Goal: Task Accomplishment & Management: Manage account settings

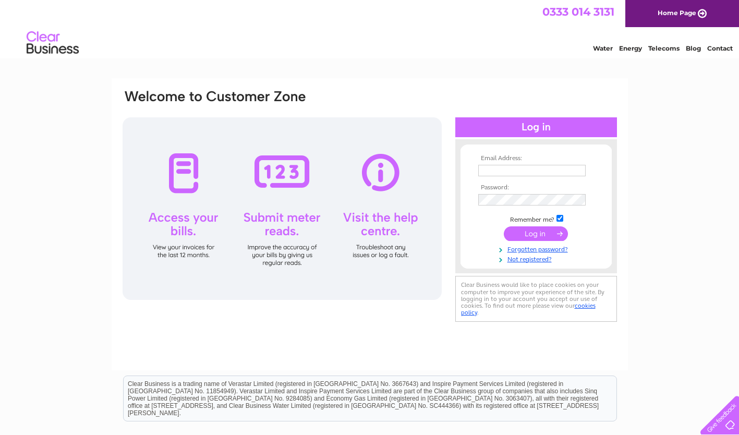
type input "alison@ortak.co.uk"
click at [530, 236] on input "submit" at bounding box center [536, 233] width 64 height 15
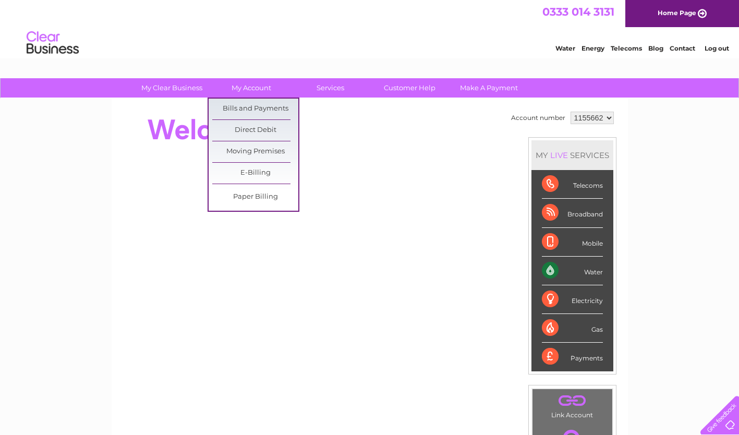
click at [248, 111] on link "Bills and Payments" at bounding box center [255, 109] width 86 height 21
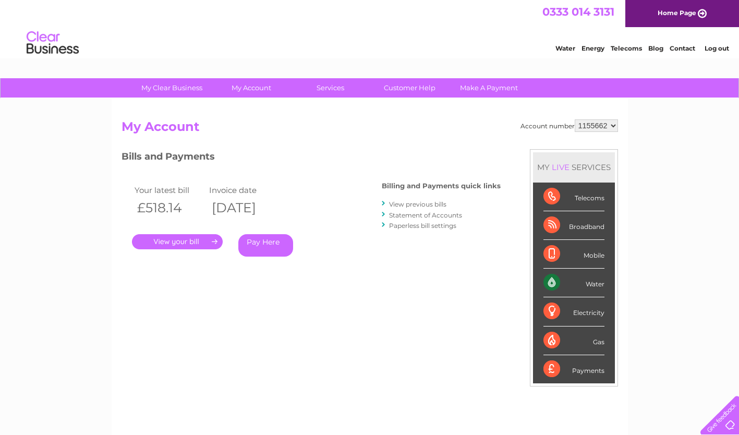
click at [178, 242] on link "." at bounding box center [177, 241] width 91 height 15
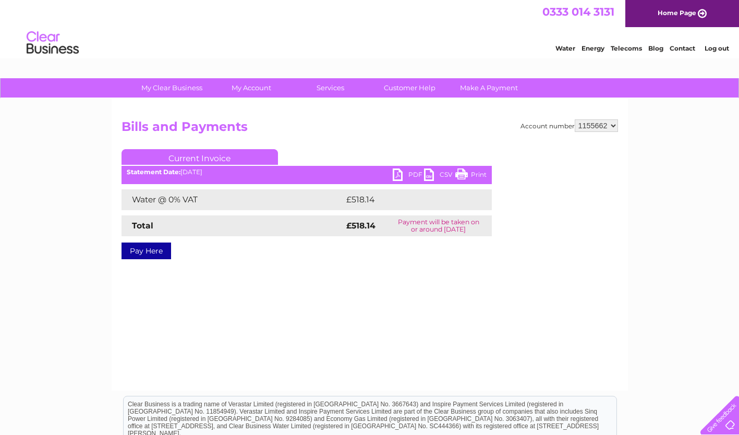
click at [410, 173] on link "PDF" at bounding box center [408, 175] width 31 height 15
